Goal: Task Accomplishment & Management: Use online tool/utility

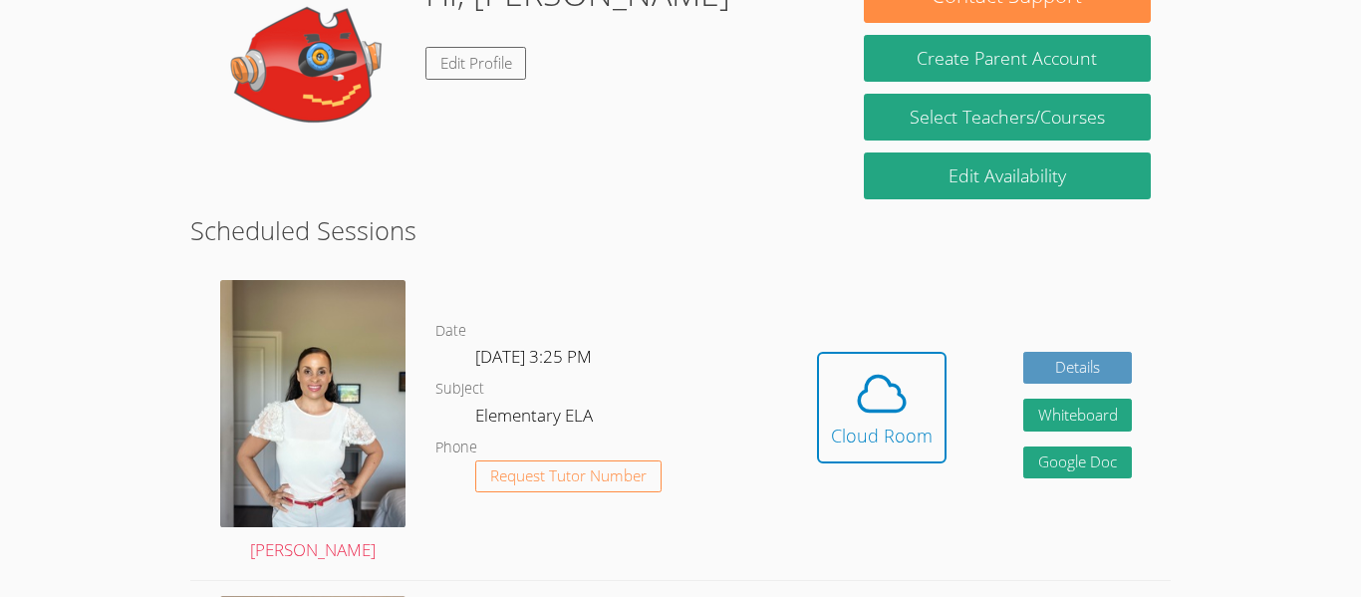
scroll to position [359, 0]
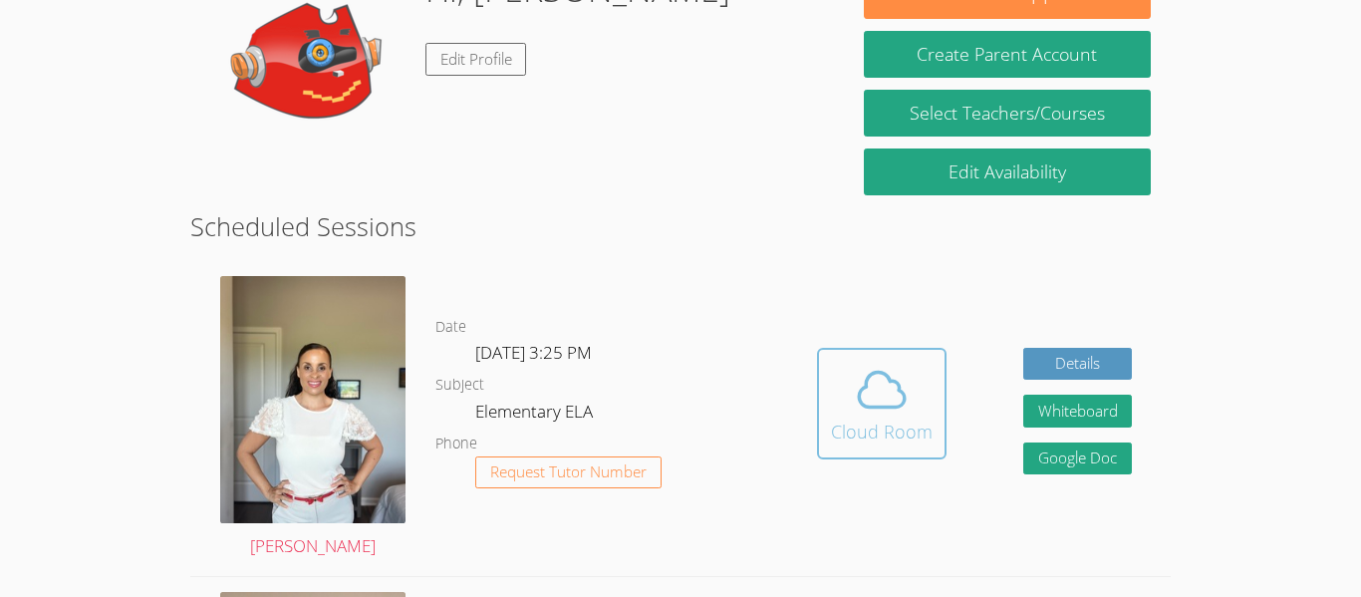
click at [873, 400] on icon at bounding box center [882, 390] width 56 height 56
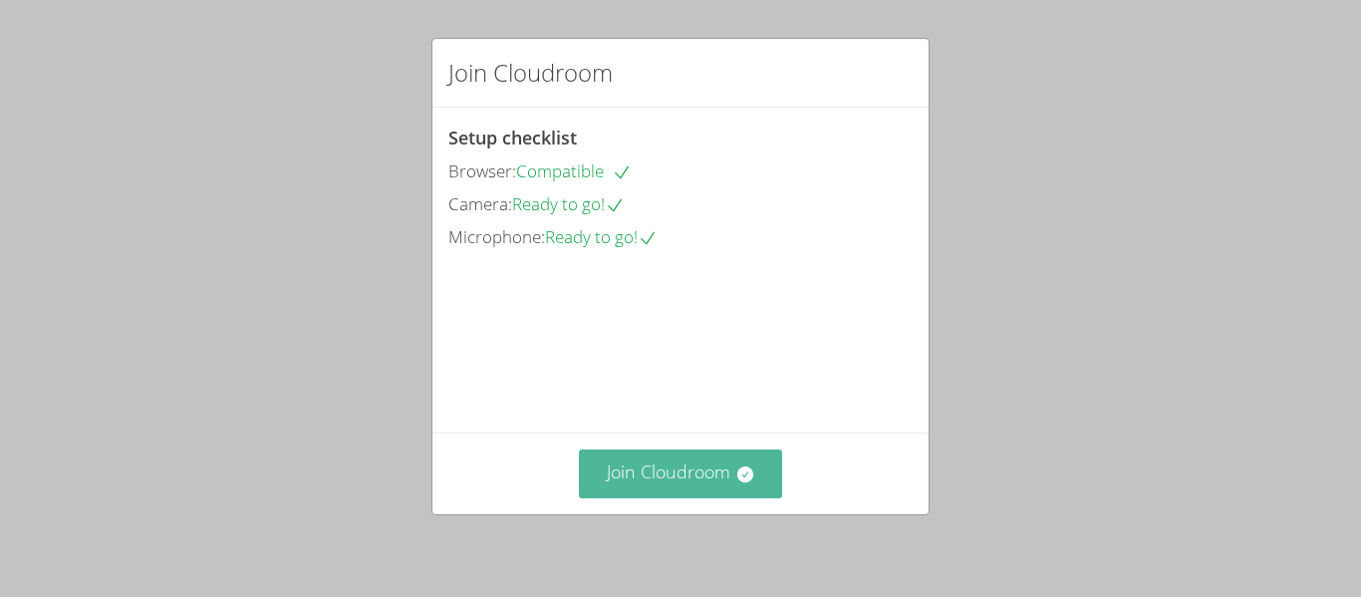
click at [700, 453] on button "Join Cloudroom" at bounding box center [681, 473] width 204 height 49
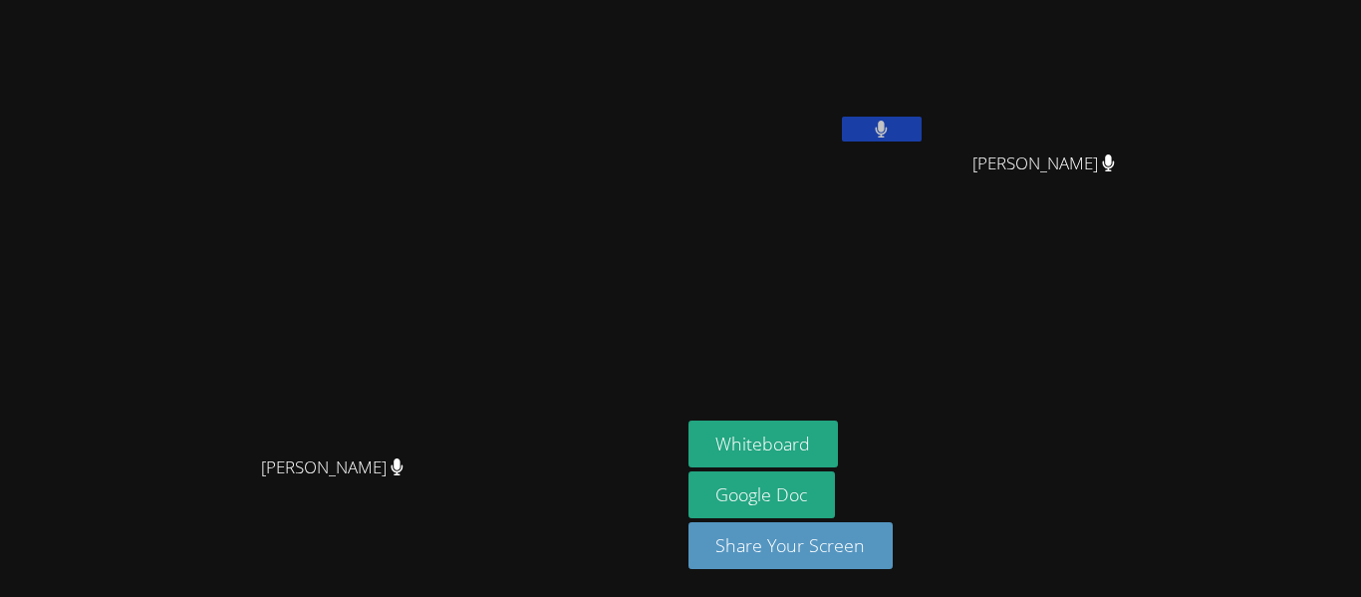
click at [887, 135] on icon at bounding box center [881, 129] width 13 height 17
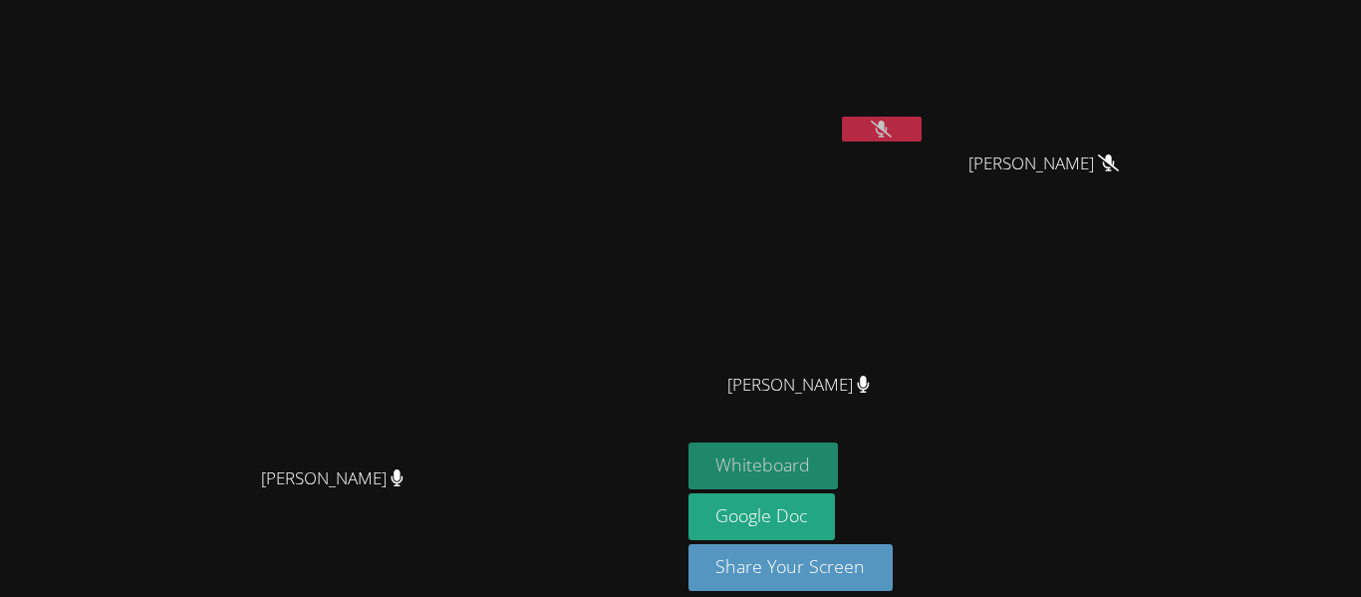
click at [839, 467] on button "Whiteboard" at bounding box center [763, 465] width 150 height 47
